Goal: Check status: Check status

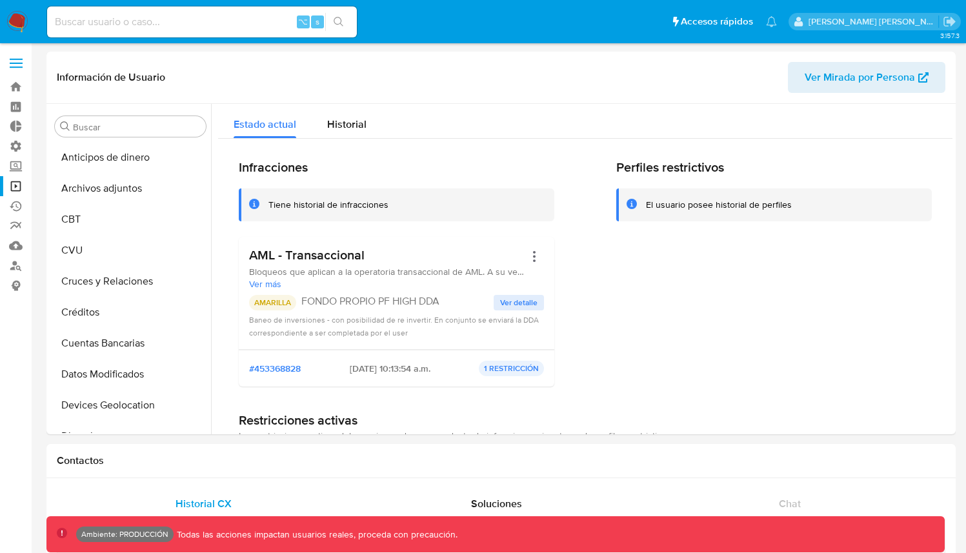
select select "10"
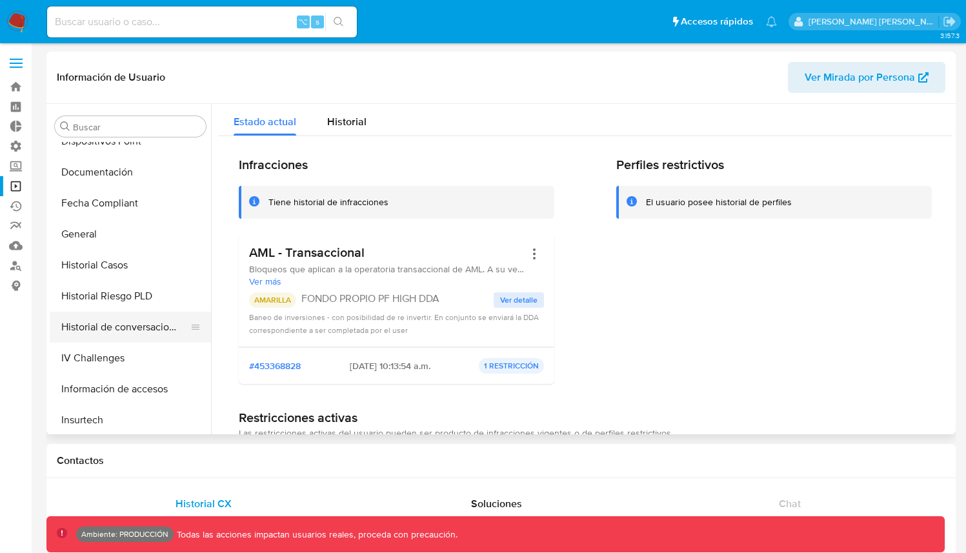
scroll to position [319, 0]
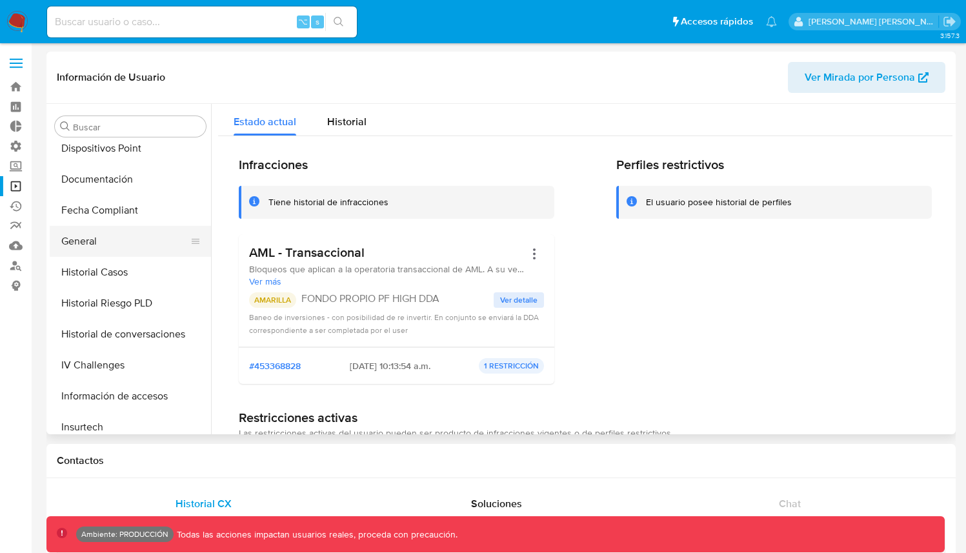
click at [126, 250] on button "General" at bounding box center [125, 241] width 151 height 31
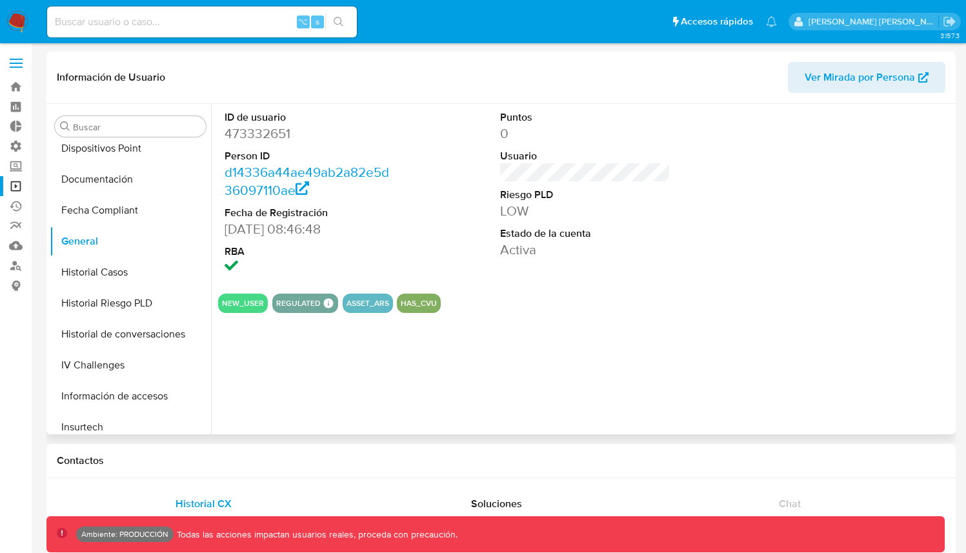
click at [262, 137] on dd "473332651" at bounding box center [310, 134] width 171 height 18
copy dd "473332651"
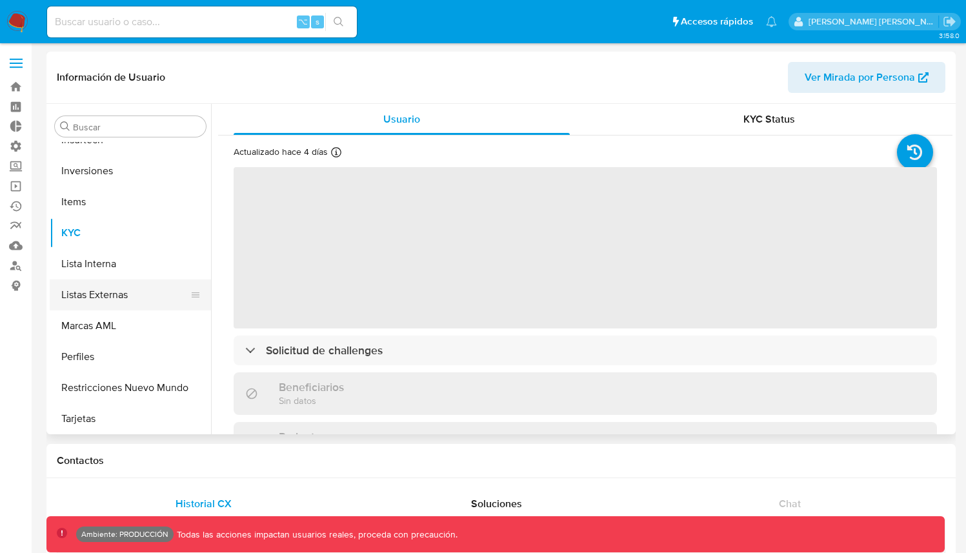
scroll to position [607, 0]
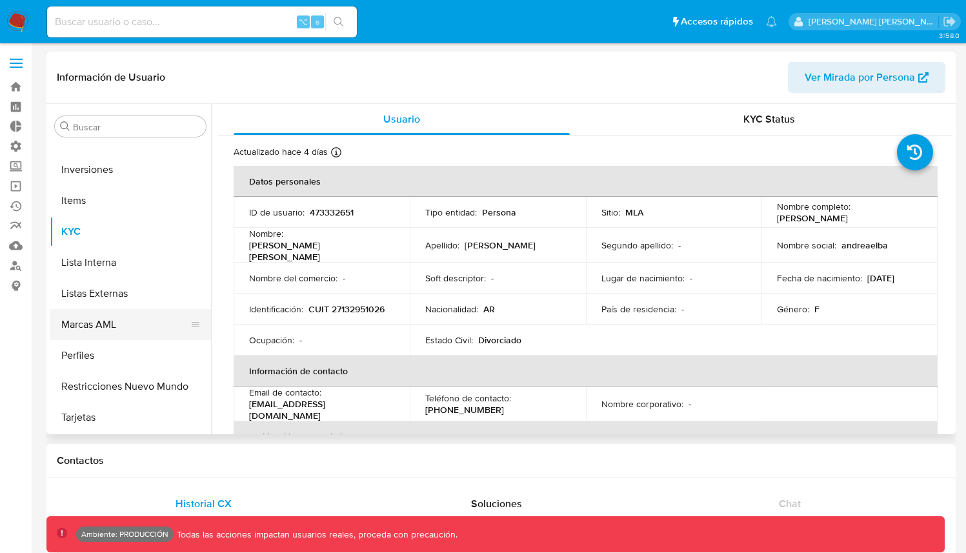
select select "10"
click at [732, 125] on div "KYC Status" at bounding box center [769, 119] width 336 height 31
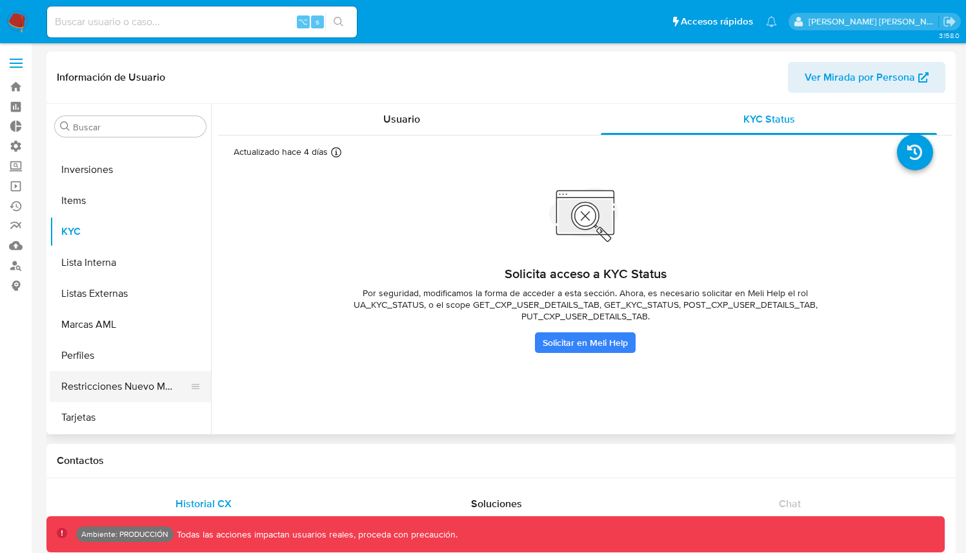
click at [110, 376] on button "Restricciones Nuevo Mundo" at bounding box center [125, 386] width 151 height 31
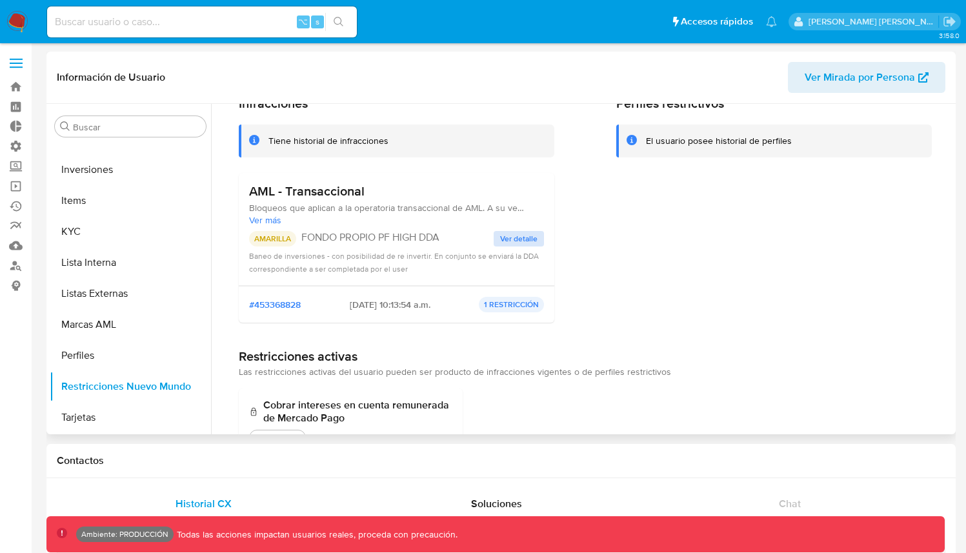
scroll to position [74, 0]
